Goal: Task Accomplishment & Management: Manage account settings

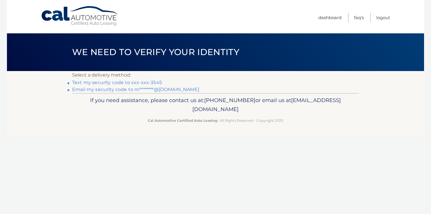
click at [147, 82] on link "Text my security code to xxx-xxx-3545" at bounding box center [117, 82] width 90 height 5
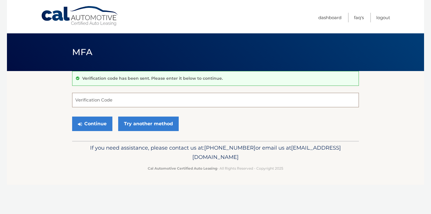
click at [95, 97] on input "Verification Code" at bounding box center [215, 100] width 286 height 14
type input "481660"
click at [99, 123] on button "Continue" at bounding box center [92, 123] width 40 height 14
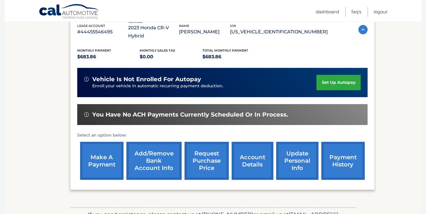
scroll to position [127, 0]
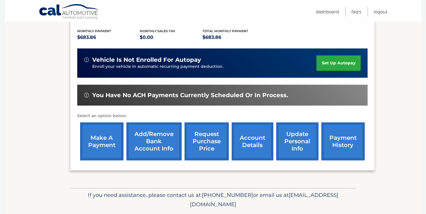
click at [107, 129] on link "make a payment" at bounding box center [101, 141] width 43 height 38
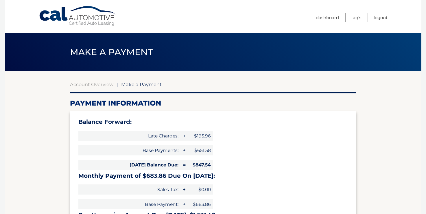
select select "YTM0YTI3NDUtMmJmMS00NWIwLWJmYTItZTMwYzllN2FjMjgx"
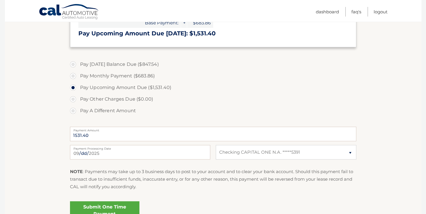
scroll to position [193, 0]
